Goal: Task Accomplishment & Management: Manage account settings

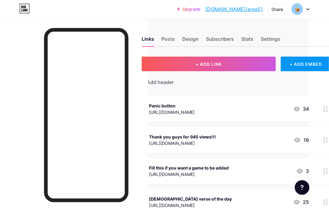
scroll to position [0, 49]
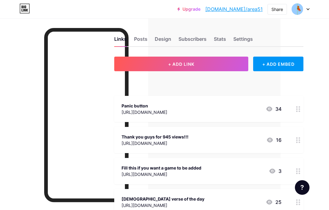
click at [221, 39] on div "Stats" at bounding box center [220, 40] width 12 height 11
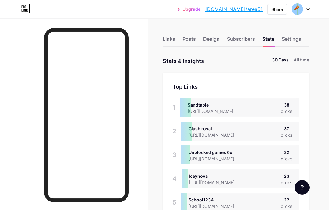
click at [305, 57] on li "All time" at bounding box center [302, 61] width 16 height 9
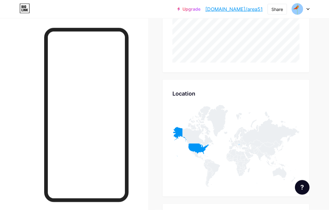
scroll to position [252, 0]
click at [200, 146] on icon at bounding box center [191, 142] width 36 height 30
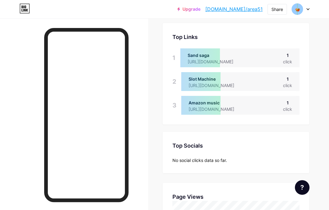
scroll to position [0, 0]
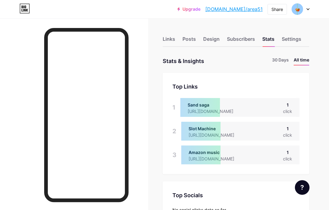
click at [170, 36] on div "Links" at bounding box center [169, 40] width 13 height 11
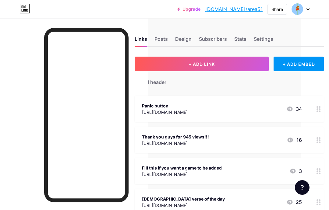
scroll to position [0, 30]
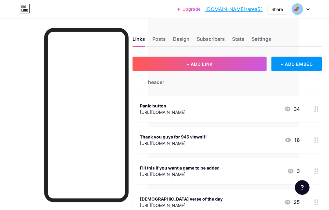
click at [319, 140] on div at bounding box center [317, 140] width 10 height 26
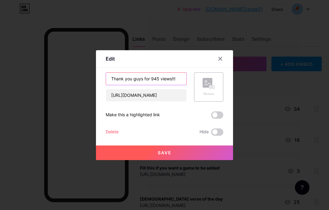
click at [156, 85] on input "Thank you guys for 945 views!!!" at bounding box center [146, 79] width 81 height 12
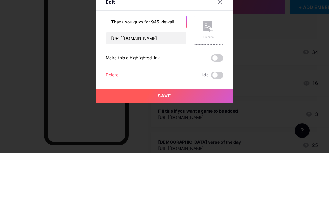
click at [161, 73] on input "Thank you guys for 945 views!!!" at bounding box center [146, 79] width 81 height 12
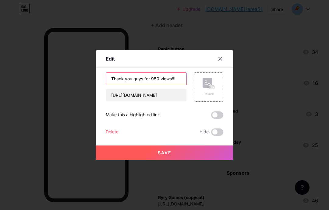
type input "Thank you guys for 950 views!!!"
click at [169, 160] on button "Save" at bounding box center [164, 153] width 137 height 15
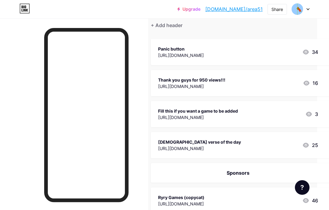
scroll to position [0, 0]
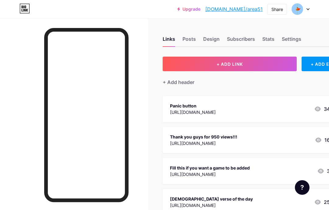
click at [277, 63] on button "+ ADD LINK" at bounding box center [230, 64] width 134 height 15
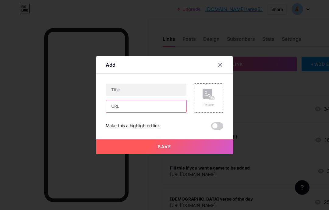
click at [176, 113] on input "text" at bounding box center [146, 106] width 81 height 12
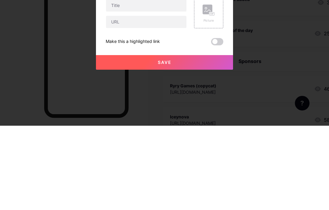
scroll to position [169, 0]
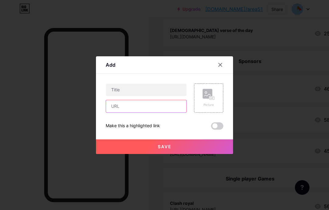
click at [165, 113] on input "text" at bounding box center [146, 106] width 81 height 12
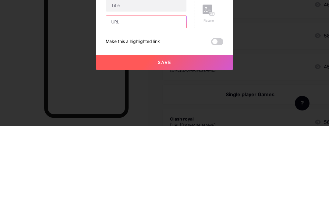
paste input "chrome://external-file/Chillzone%20Docs.pdf"
type input "chrome://external-file/Chillzone%20Docs.pdf"
click at [124, 84] on input "text" at bounding box center [146, 90] width 81 height 12
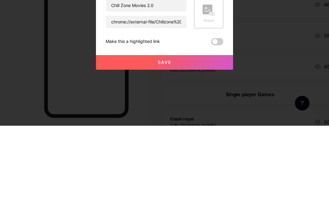
scroll to position [253, 0]
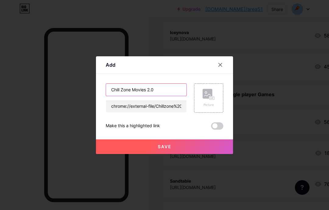
type input "Chill Zone Movies 2.0"
click at [180, 154] on button "Save" at bounding box center [164, 147] width 137 height 15
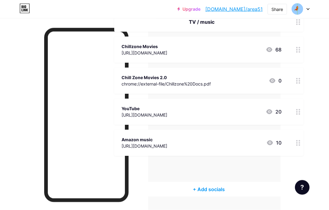
scroll to position [1636, 49]
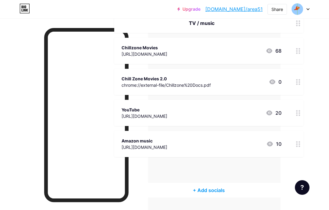
click at [167, 56] on div "[URL][DOMAIN_NAME]" at bounding box center [145, 54] width 46 height 6
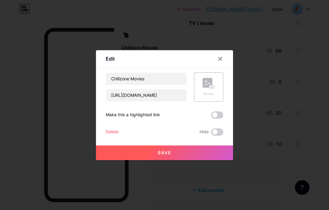
click at [226, 62] on div at bounding box center [164, 105] width 329 height 210
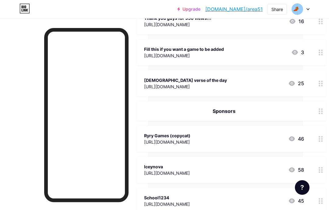
scroll to position [0, 0]
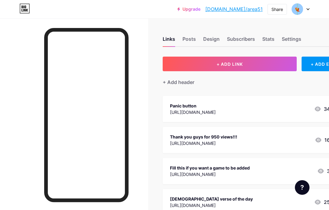
click at [277, 66] on button "+ ADD LINK" at bounding box center [230, 64] width 134 height 15
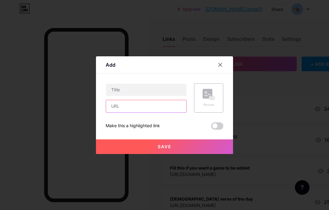
click at [180, 113] on input "text" at bounding box center [146, 106] width 81 height 12
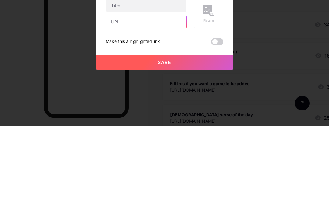
paste input "chrome://external-file/Chillzone%20Docs-1.pdf"
type input "chrome://external-file/Chillzone%20Docs-1.pdf"
click at [119, 84] on input "text" at bounding box center [146, 90] width 81 height 12
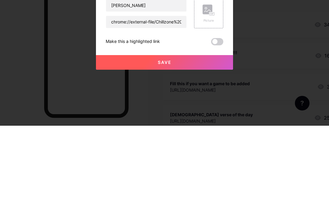
scroll to position [84, 0]
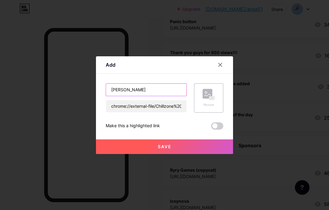
type input "[PERSON_NAME]"
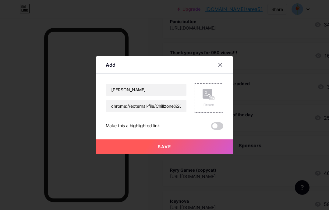
click at [139, 154] on button "Save" at bounding box center [164, 147] width 137 height 15
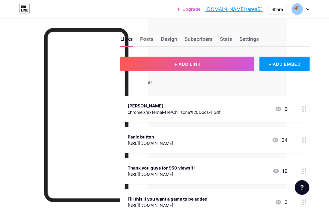
scroll to position [0, 49]
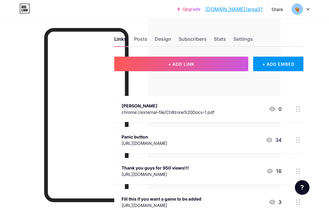
click at [300, 107] on circle at bounding box center [300, 107] width 2 height 2
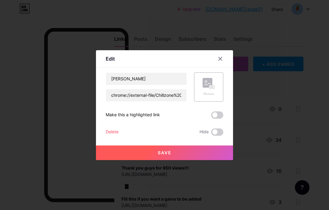
click at [106, 136] on div "Delete" at bounding box center [112, 132] width 13 height 7
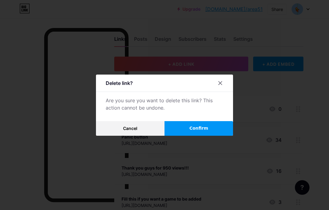
click at [213, 136] on button "Confirm" at bounding box center [199, 128] width 69 height 15
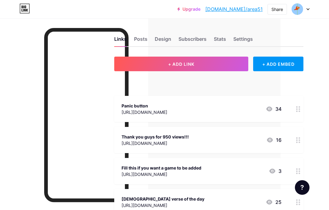
click at [228, 63] on button "+ ADD LINK" at bounding box center [181, 64] width 134 height 15
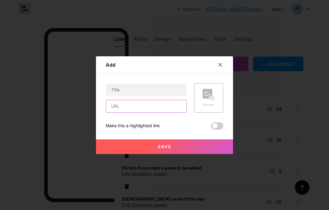
click at [178, 113] on input "text" at bounding box center [146, 106] width 81 height 12
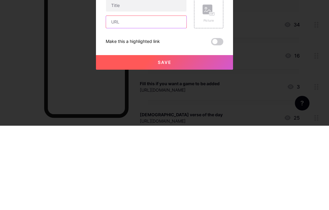
paste input "[URL][DOMAIN_NAME]"
type input "[URL][DOMAIN_NAME]"
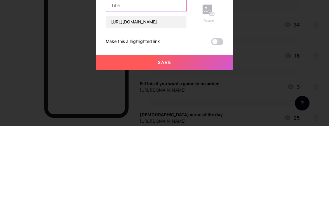
click at [129, 84] on input "text" at bounding box center [146, 90] width 81 height 12
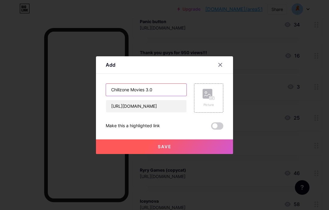
type input "Chillzone Movies 3.0"
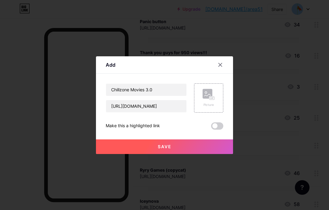
click at [169, 149] on span "Save" at bounding box center [165, 146] width 14 height 5
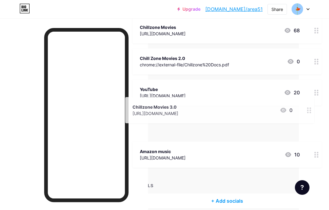
scroll to position [1659, 30]
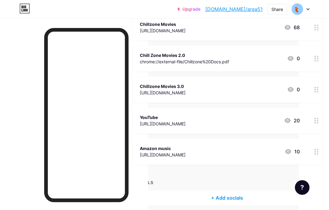
click at [318, 56] on icon at bounding box center [317, 59] width 4 height 6
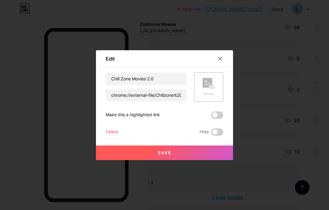
click at [123, 85] on input "Chill Zone Movies 2.0" at bounding box center [146, 79] width 81 height 12
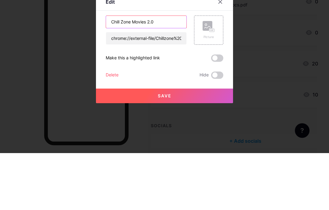
click at [119, 73] on input "Chill Zone Movies 2.0" at bounding box center [146, 79] width 81 height 12
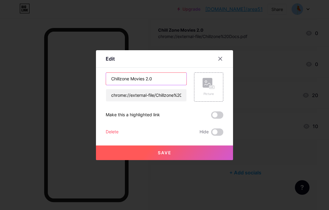
type input "Chillzone Movies 2.0"
click at [171, 160] on button "Save" at bounding box center [164, 153] width 137 height 15
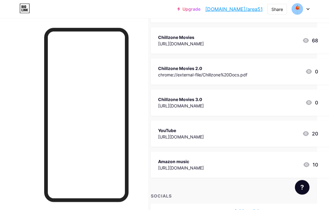
scroll to position [1641, 12]
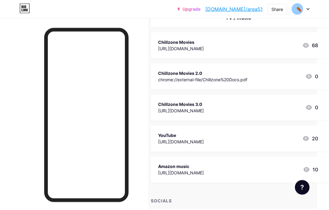
click at [280, 70] on div "Chillzone Movies 2.0 chrome://external-file/Chillzone%20Docs.pdf 0" at bounding box center [238, 77] width 160 height 14
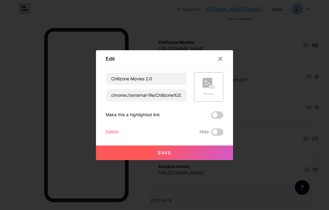
click at [67, 146] on div at bounding box center [164, 105] width 329 height 210
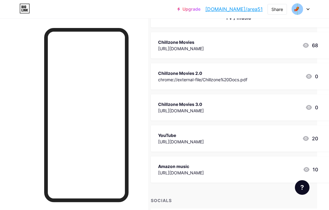
click at [225, 66] on div "Chillzone Movies 2.0 chrome://external-file/Chillzone%20Docs.pdf 0" at bounding box center [245, 76] width 189 height 26
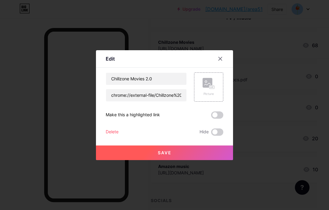
click at [220, 61] on icon at bounding box center [220, 58] width 5 height 5
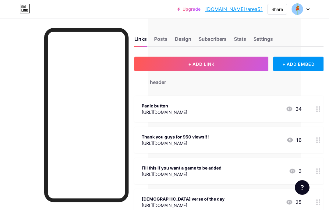
scroll to position [0, 0]
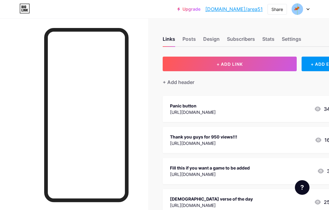
click at [268, 65] on button "+ ADD LINK" at bounding box center [230, 64] width 134 height 15
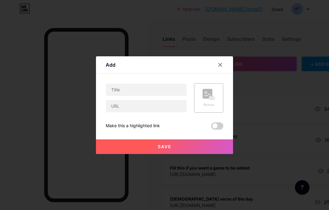
click at [50, 100] on div at bounding box center [164, 105] width 329 height 210
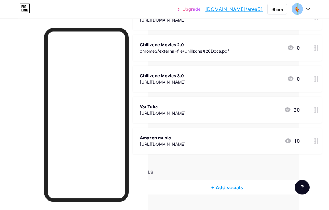
scroll to position [1654, 30]
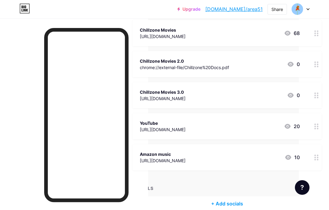
click at [318, 65] on icon at bounding box center [317, 65] width 4 height 6
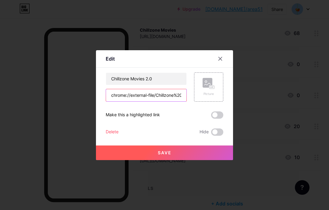
click at [161, 102] on input "chrome://external-file/Chillzone%20Docs.pdf" at bounding box center [146, 95] width 81 height 12
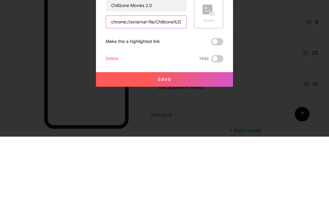
click at [117, 89] on input "chrome://external-file/Chillzone%20Docs.pdf" at bounding box center [146, 95] width 81 height 12
click at [118, 89] on input "chrome://external-file/Chillzone%20Docs.pdf" at bounding box center [146, 95] width 81 height 12
paste input "[URL][DOMAIN_NAME]"
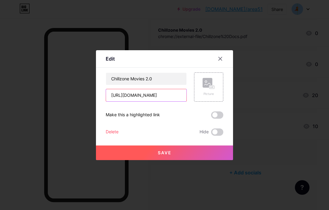
type input "[URL][DOMAIN_NAME]"
click at [175, 160] on button "Save" at bounding box center [164, 153] width 137 height 15
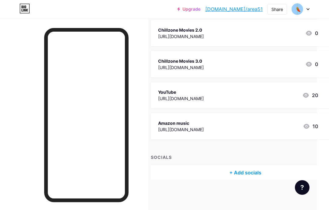
click at [165, 176] on div "+ Add socials" at bounding box center [245, 173] width 189 height 15
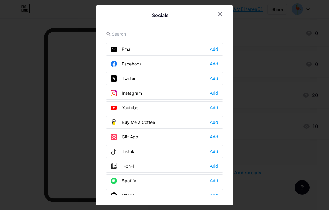
click at [222, 20] on div at bounding box center [220, 14] width 11 height 11
